Goal: Transaction & Acquisition: Purchase product/service

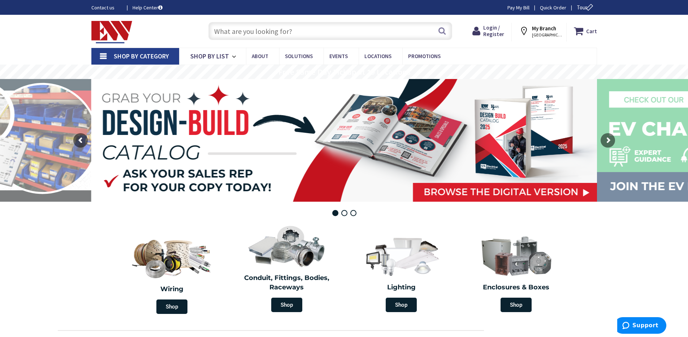
click at [254, 30] on input "text" at bounding box center [330, 31] width 244 height 18
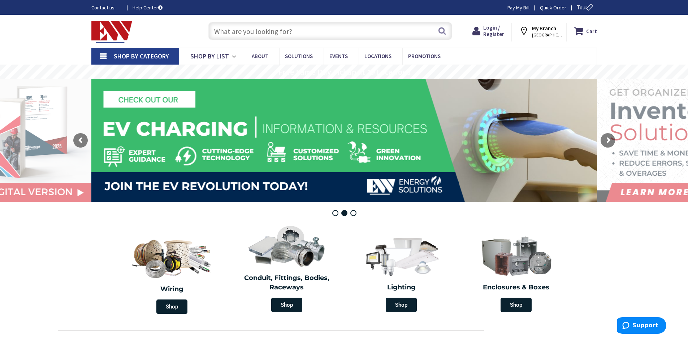
click at [539, 32] on span "[GEOGRAPHIC_DATA], [GEOGRAPHIC_DATA]" at bounding box center [547, 35] width 31 height 6
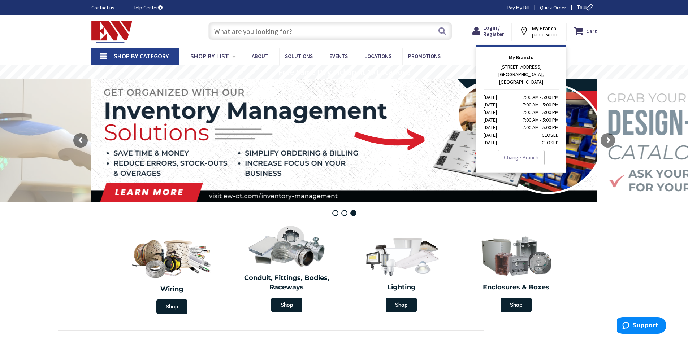
click at [524, 69] on p "45 HARBOR VIEW AVENUE STAMFORD, CT Monday 7:00 AM - 5:00 PM Tuesday 7:00 AM - 5…" at bounding box center [521, 104] width 75 height 83
click at [629, 50] on div "Shop By Category Conduit and Fittings Cable Tray & Accessories Cable Trays Cabl…" at bounding box center [344, 56] width 688 height 17
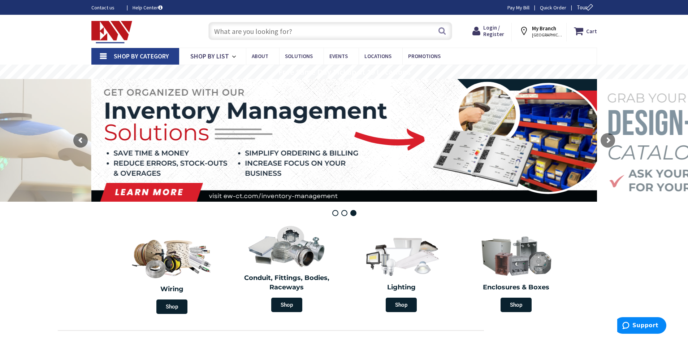
click at [527, 30] on icon at bounding box center [525, 31] width 13 height 13
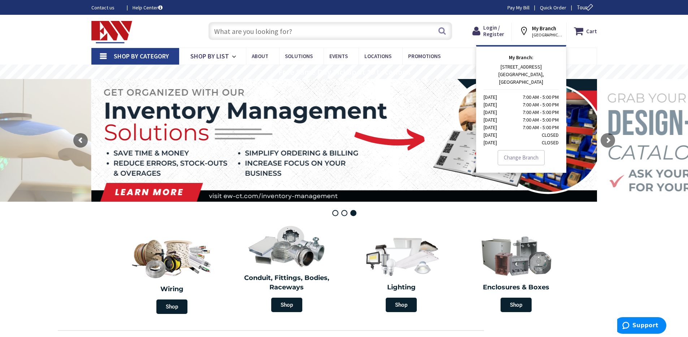
click at [526, 66] on p "45 HARBOR VIEW AVENUE STAMFORD, CT Monday 7:00 AM - 5:00 PM Tuesday 7:00 AM - 5…" at bounding box center [521, 104] width 75 height 83
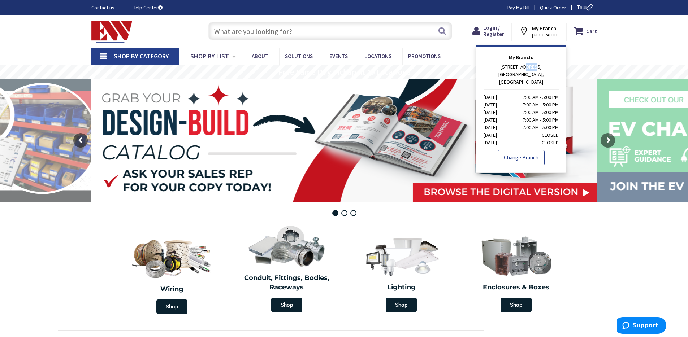
click at [530, 154] on link "Change Branch" at bounding box center [521, 157] width 47 height 15
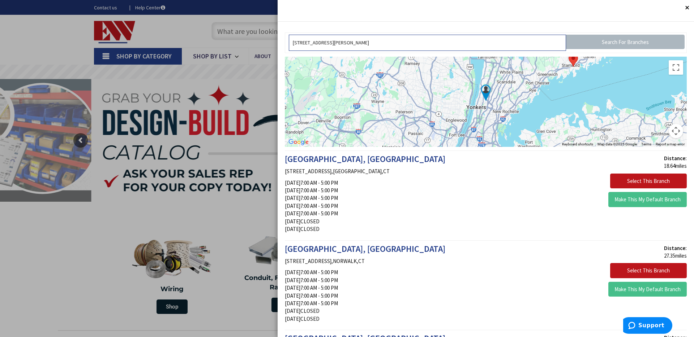
drag, startPoint x: 406, startPoint y: 47, endPoint x: 306, endPoint y: 40, distance: 100.6
click at [305, 41] on input "[STREET_ADDRESS][PERSON_NAME]" at bounding box center [427, 43] width 277 height 16
drag, startPoint x: 368, startPoint y: 43, endPoint x: 274, endPoint y: 43, distance: 93.9
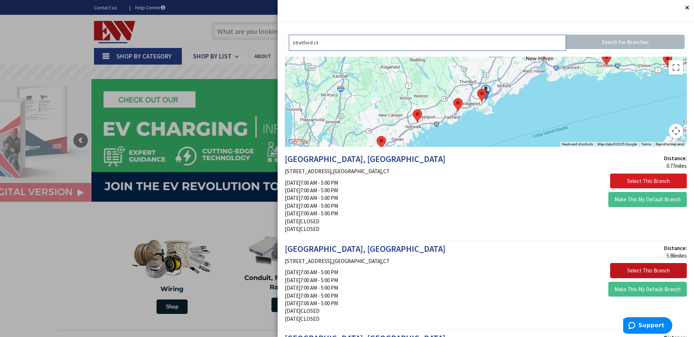
type input "stratford ct"
click at [623, 183] on button "Select This Branch" at bounding box center [648, 181] width 77 height 15
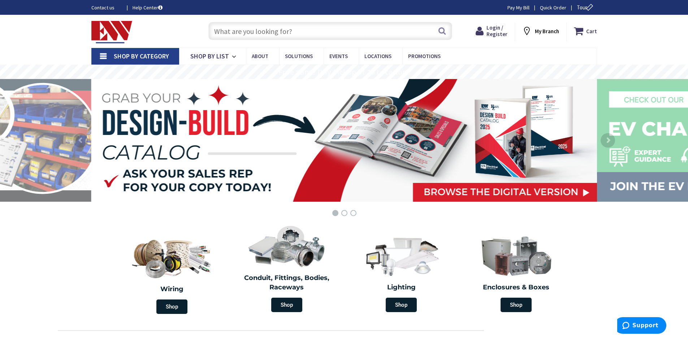
click at [530, 30] on icon at bounding box center [528, 31] width 13 height 13
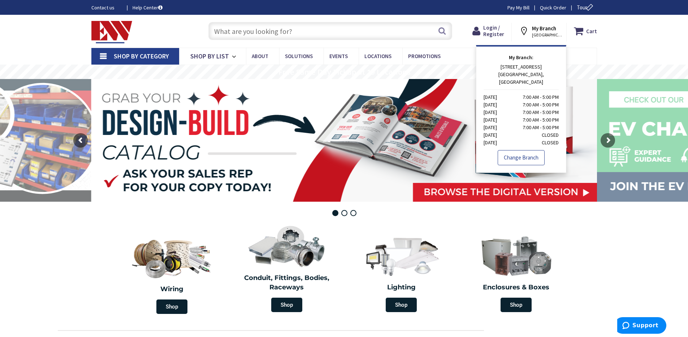
click at [528, 155] on link "Change Branch" at bounding box center [521, 157] width 47 height 15
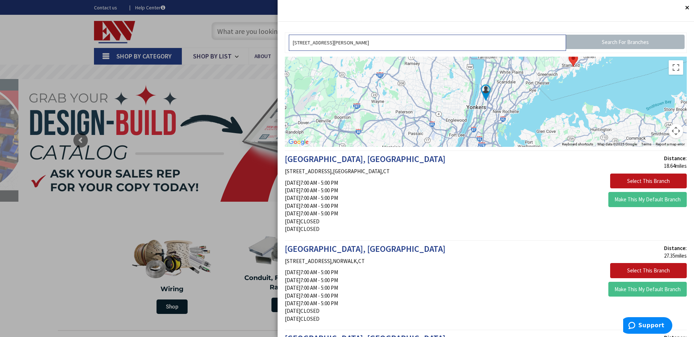
drag, startPoint x: 387, startPoint y: 38, endPoint x: 377, endPoint y: 45, distance: 12.2
click at [377, 45] on input "[STREET_ADDRESS][PERSON_NAME]" at bounding box center [427, 43] width 277 height 16
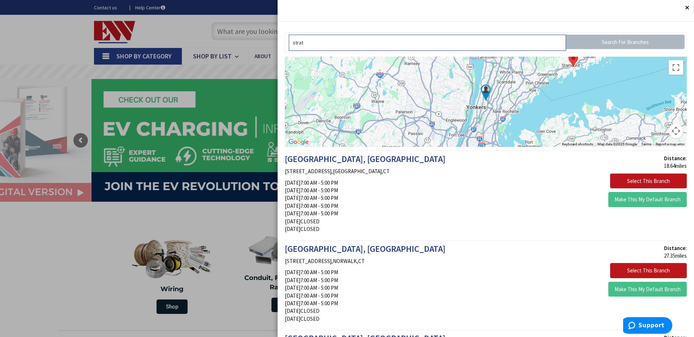
type input "stratford ct"
click at [616, 40] on input "Search For Branches" at bounding box center [625, 42] width 119 height 14
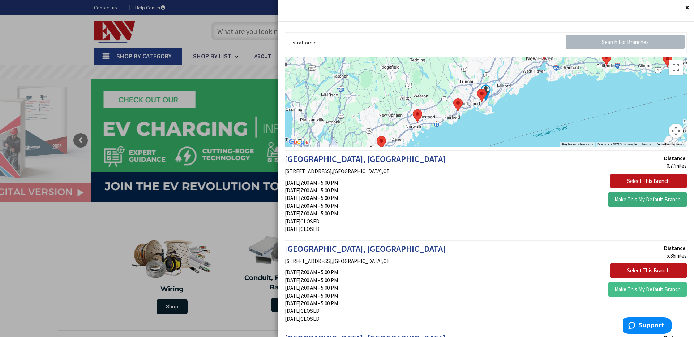
click at [636, 203] on button "Make This My Default Branch" at bounding box center [647, 199] width 78 height 15
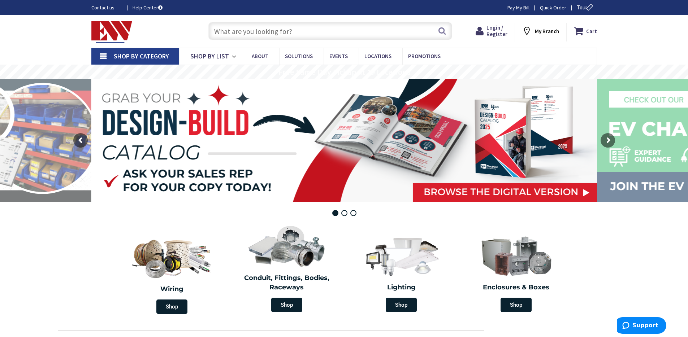
click at [294, 31] on input "text" at bounding box center [330, 31] width 244 height 18
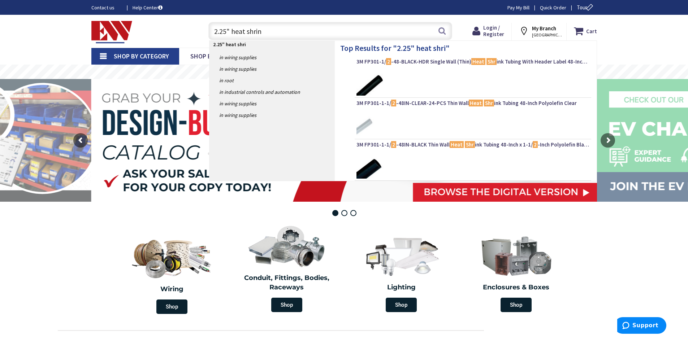
type input "2.25" heat shrink"
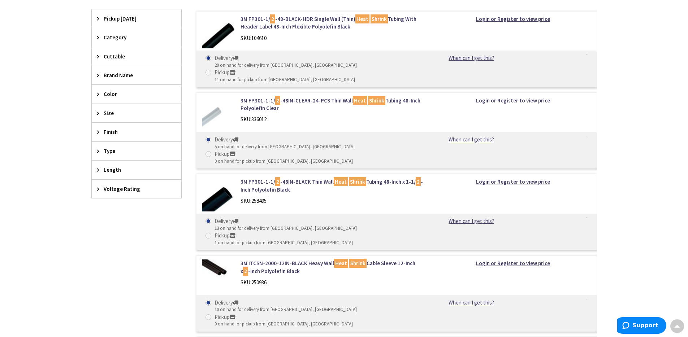
scroll to position [221, 0]
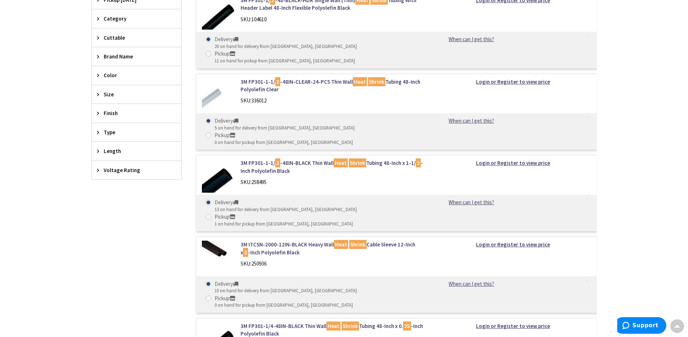
click at [99, 96] on icon at bounding box center [99, 94] width 5 height 5
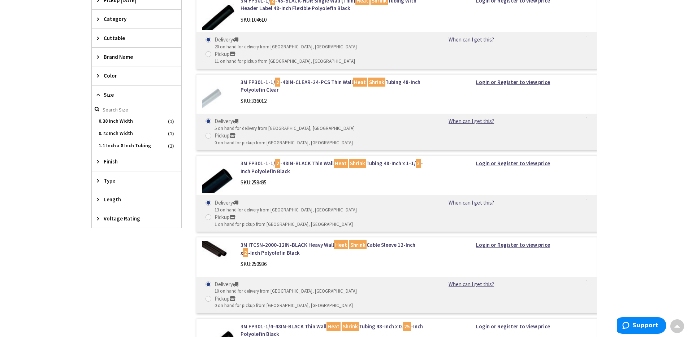
scroll to position [220, 0]
click at [99, 95] on icon at bounding box center [99, 94] width 5 height 5
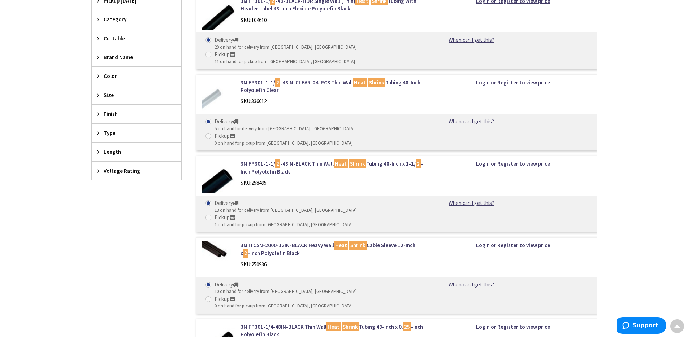
click at [102, 150] on icon at bounding box center [99, 151] width 5 height 5
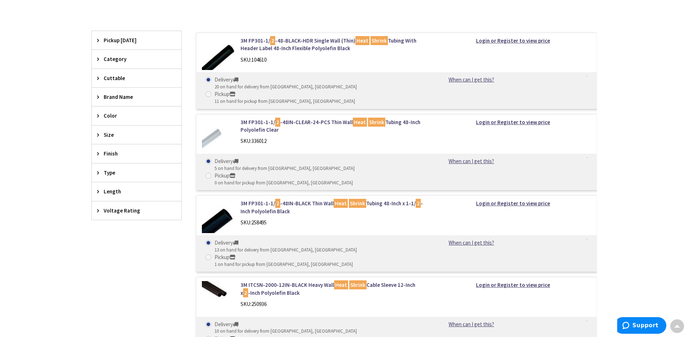
scroll to position [175, 0]
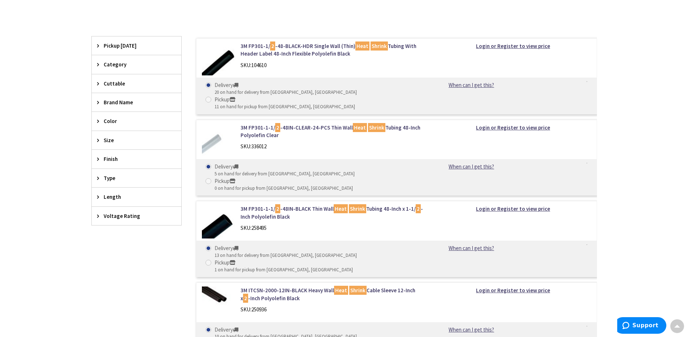
click at [98, 141] on icon at bounding box center [99, 140] width 5 height 5
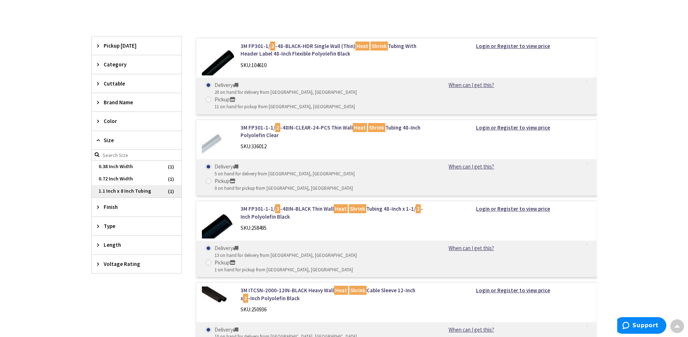
click at [124, 191] on span "1.1 Inch x 8 Inch Tubing" at bounding box center [137, 191] width 90 height 12
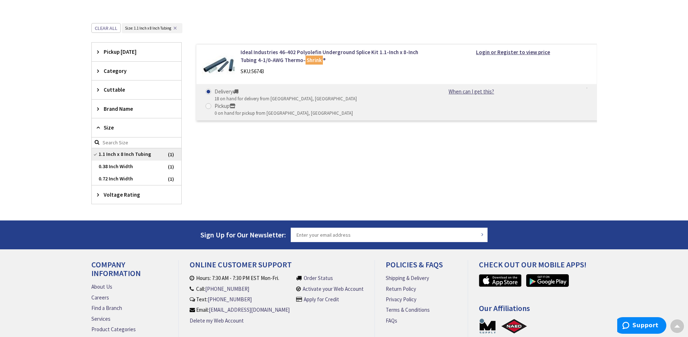
click at [96, 154] on span "1.1 Inch x 8 Inch Tubing" at bounding box center [137, 155] width 90 height 12
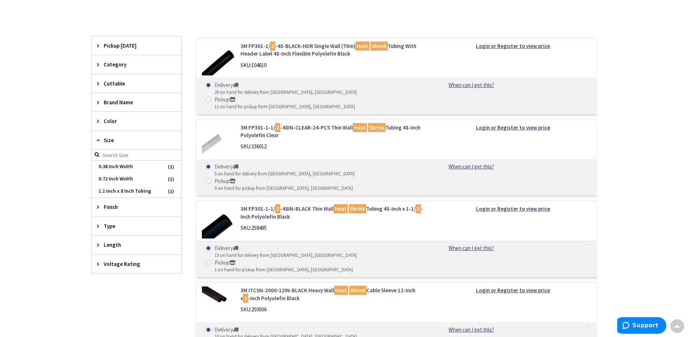
click at [211, 97] on span at bounding box center [209, 100] width 6 height 6
click at [212, 97] on input "Pickup 11 on hand for pickup from Stratford, CT" at bounding box center [209, 99] width 5 height 5
radio input "true"
click at [210, 85] on span at bounding box center [209, 85] width 6 height 6
click at [210, 85] on input "Delivery 20 on hand for delivery from Middletown, CT" at bounding box center [209, 85] width 5 height 5
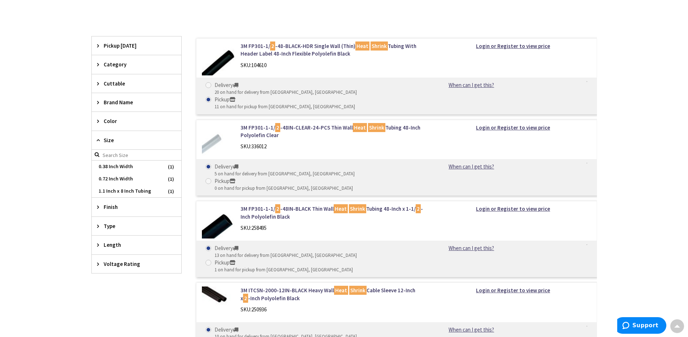
radio input "true"
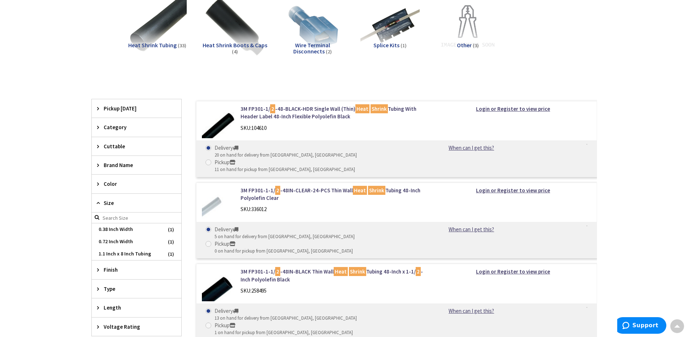
scroll to position [0, 0]
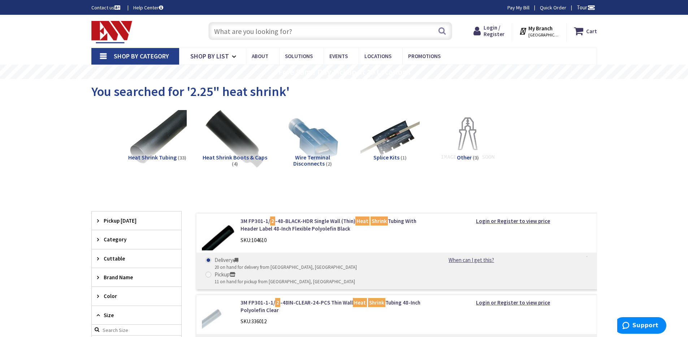
click at [553, 28] on strong "My Branch" at bounding box center [541, 28] width 24 height 7
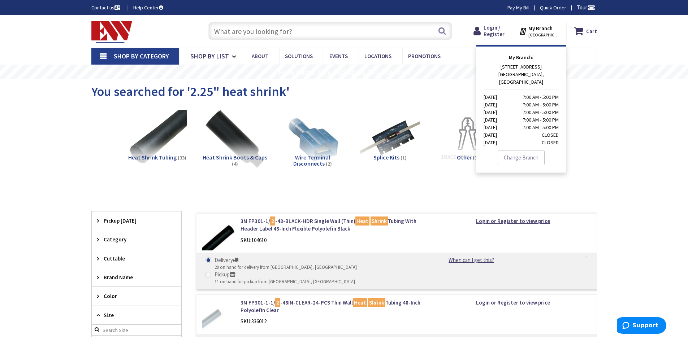
click at [587, 112] on div "View Subcategories Heat Shrink Tubing (33) Heat Shrink Boots & Caps (4) Wire Te…" at bounding box center [344, 145] width 506 height 78
